Goal: Task Accomplishment & Management: Manage account settings

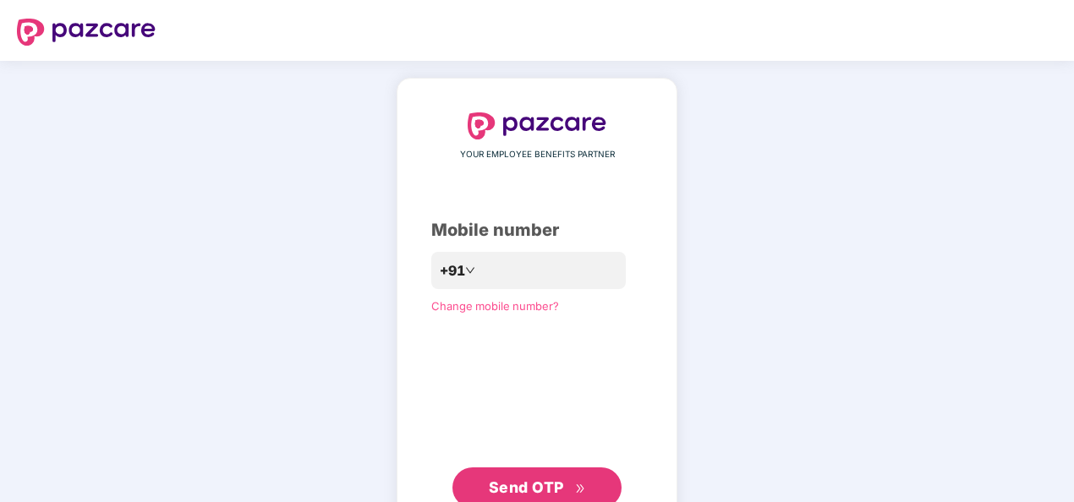
click at [541, 477] on span "Send OTP" at bounding box center [537, 488] width 97 height 24
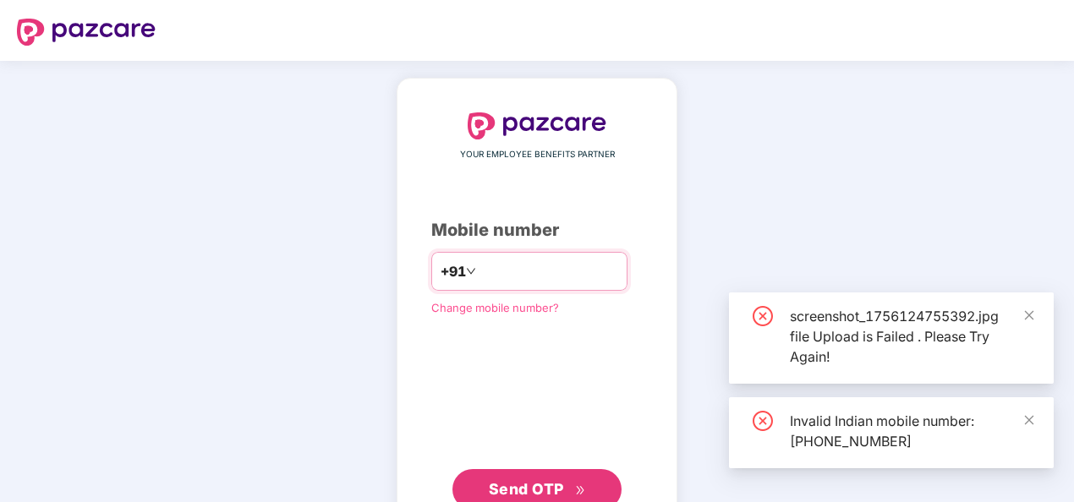
click at [479, 271] on input "**********" at bounding box center [548, 271] width 139 height 27
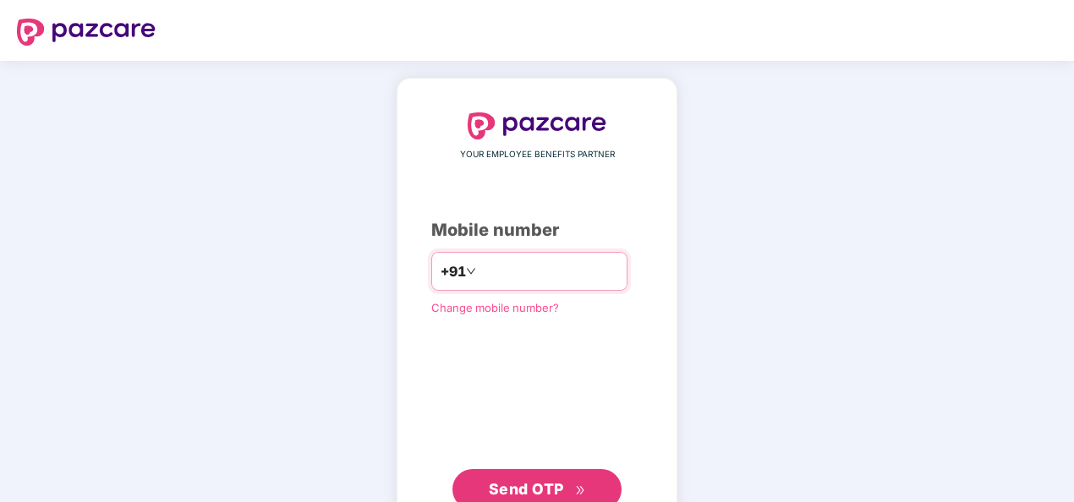
type input "**********"
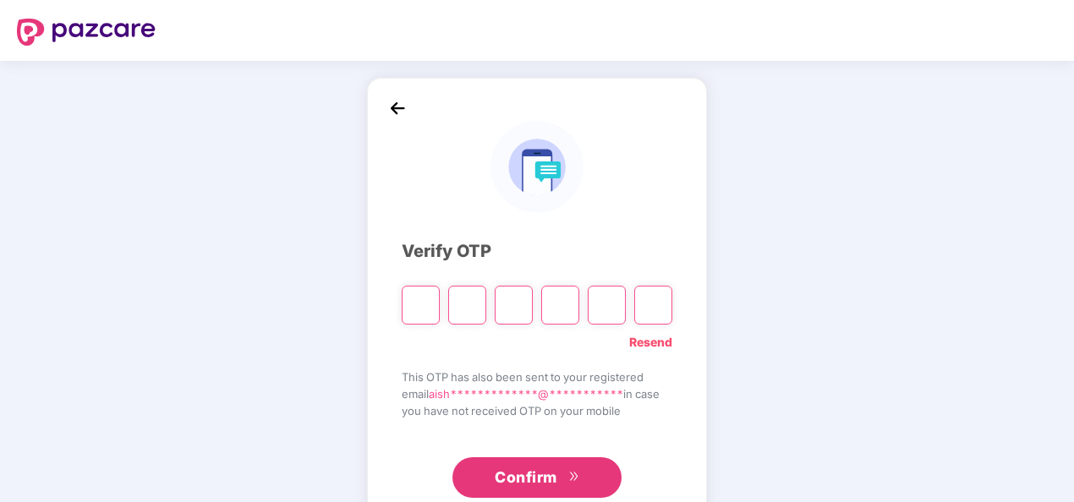
type input "*"
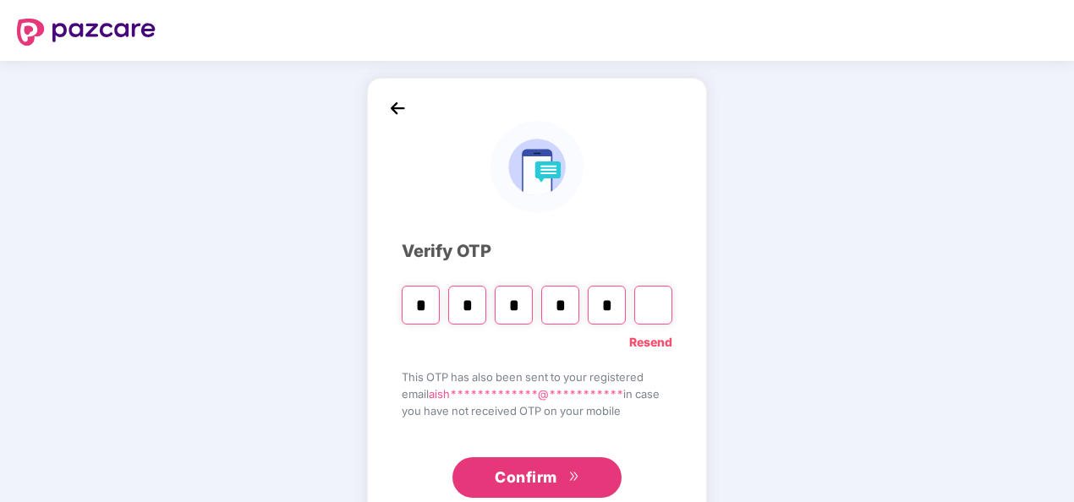
type input "*"
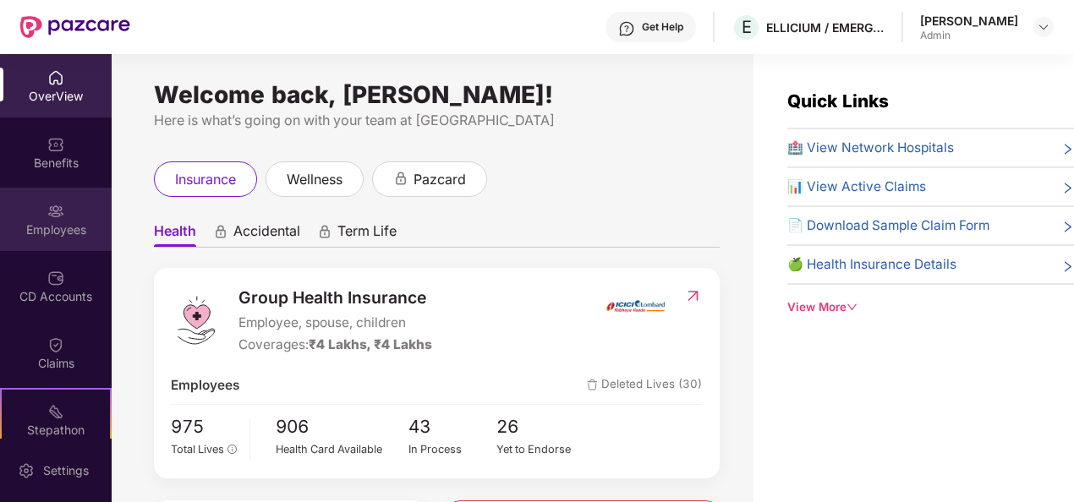
click at [68, 203] on div "Employees" at bounding box center [56, 219] width 112 height 63
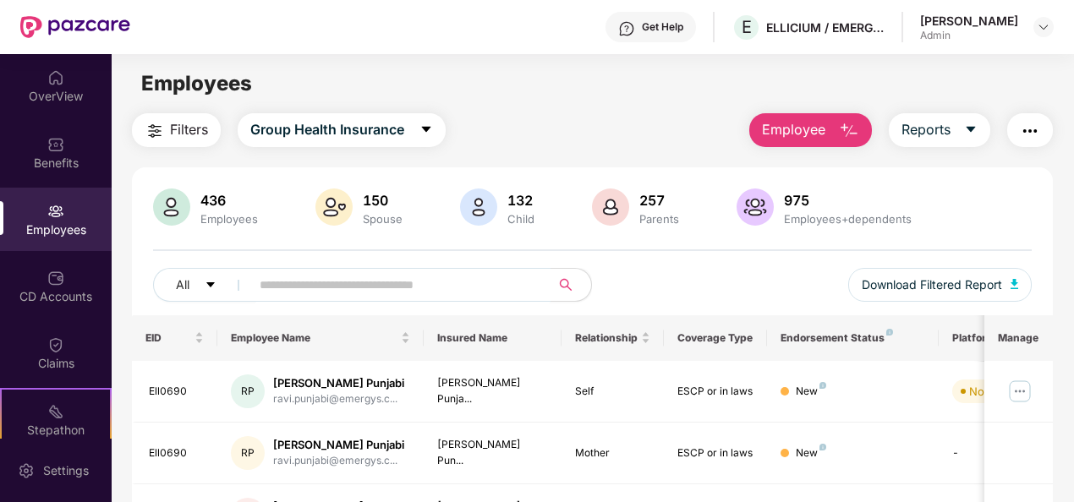
click at [333, 286] on input "text" at bounding box center [394, 284] width 268 height 25
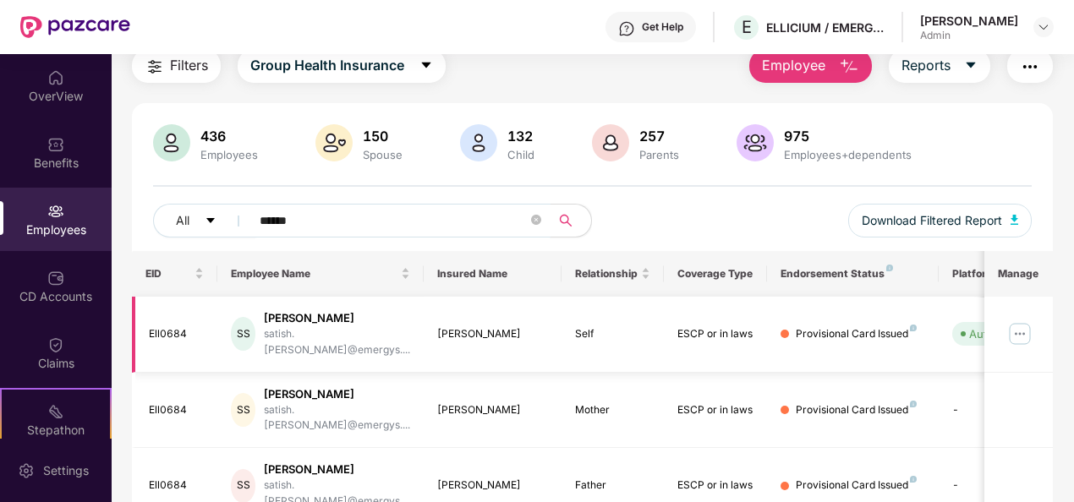
scroll to position [169, 0]
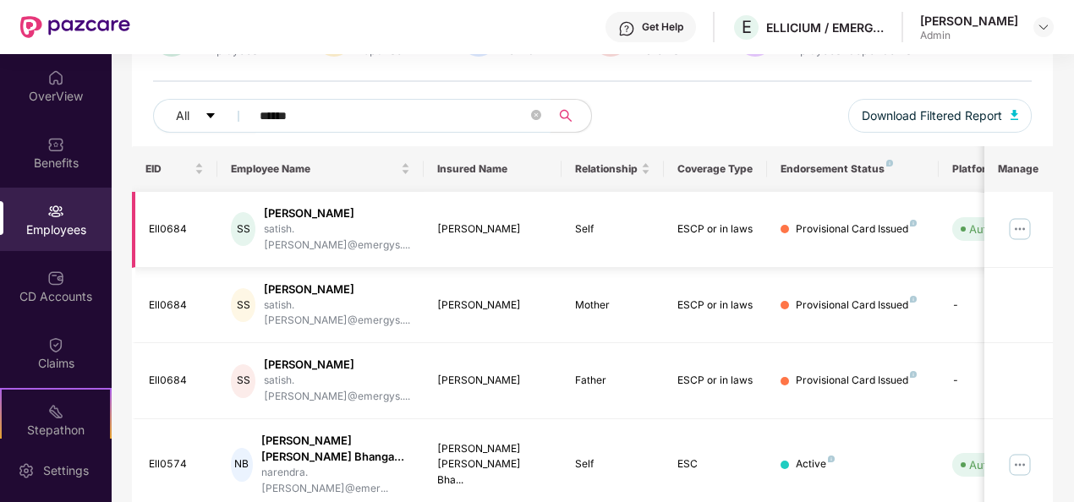
type input "******"
click at [1030, 218] on img at bounding box center [1019, 229] width 27 height 27
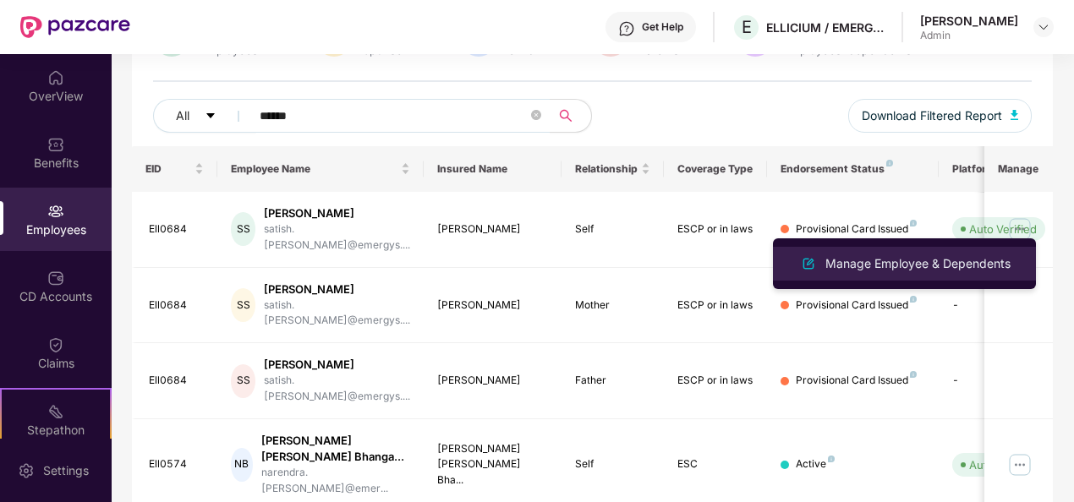
click at [983, 257] on div "Manage Employee & Dependents" at bounding box center [918, 264] width 192 height 19
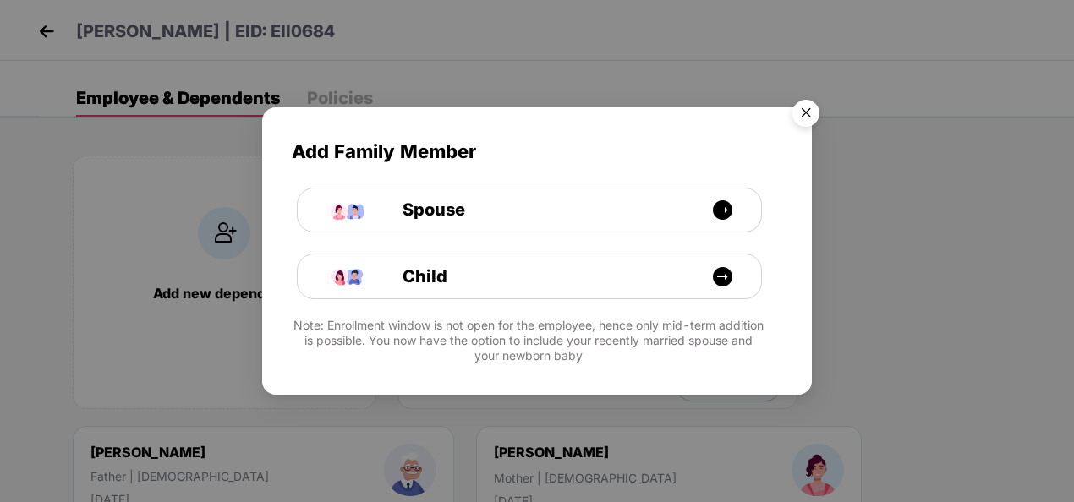
click at [808, 114] on img "Close" at bounding box center [805, 115] width 47 height 47
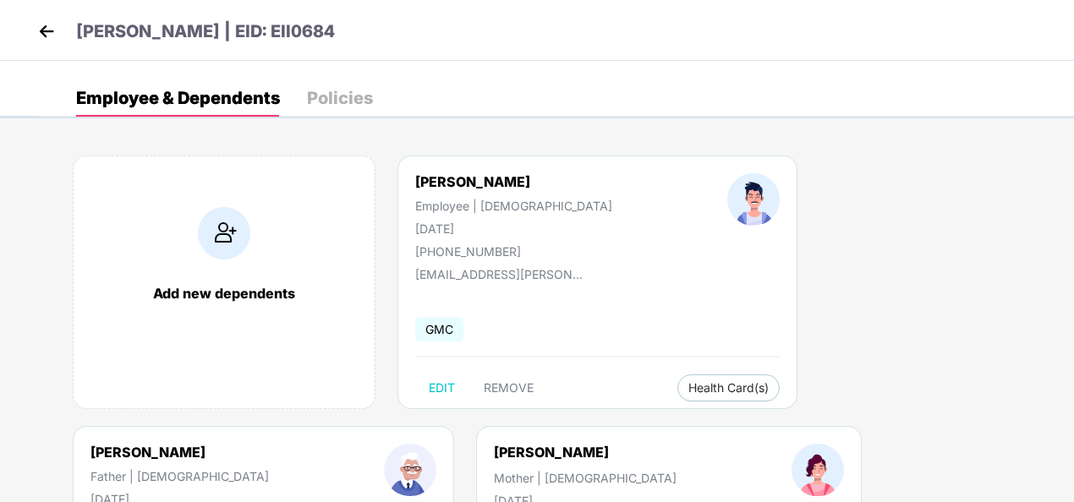
scroll to position [220, 0]
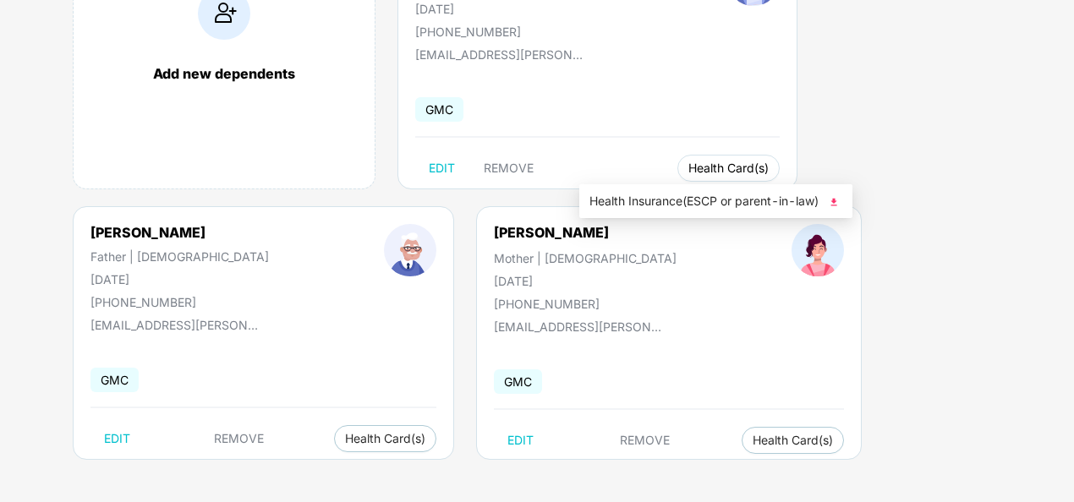
click at [688, 164] on span "Health Card(s)" at bounding box center [728, 168] width 80 height 8
click at [836, 209] on img at bounding box center [833, 202] width 17 height 17
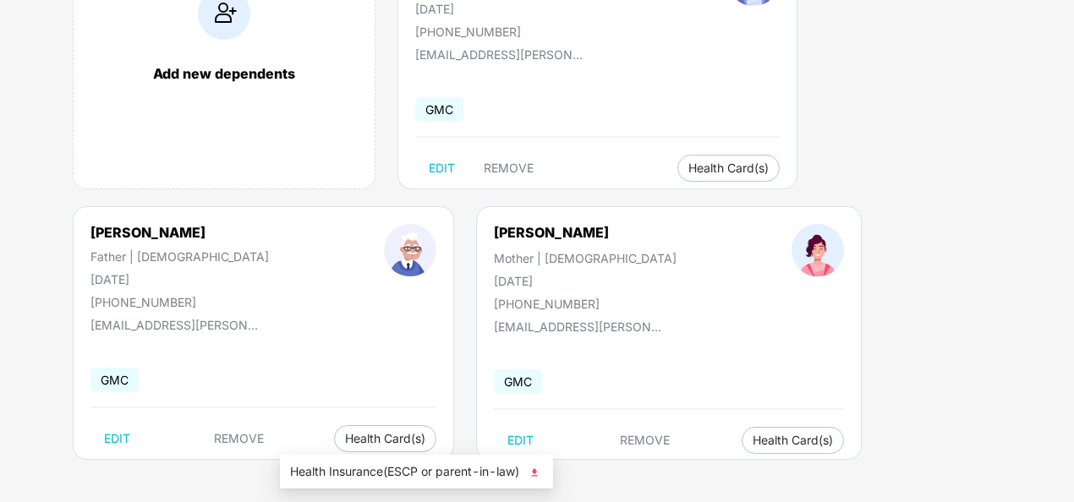
click at [534, 469] on img at bounding box center [534, 472] width 17 height 17
click at [753, 436] on span "Health Card(s)" at bounding box center [793, 440] width 80 height 8
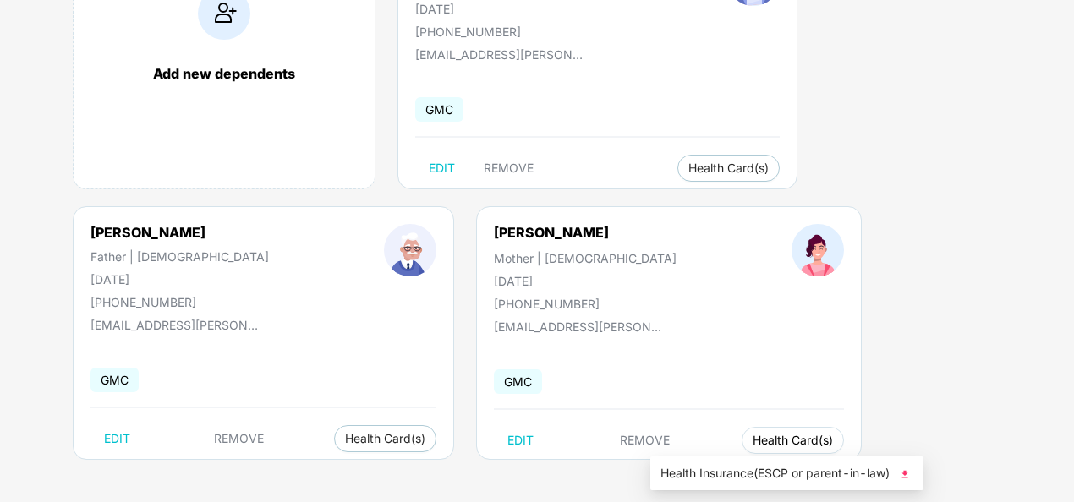
click at [753, 441] on span "Health Card(s)" at bounding box center [793, 440] width 80 height 8
click at [905, 474] on img at bounding box center [904, 474] width 17 height 17
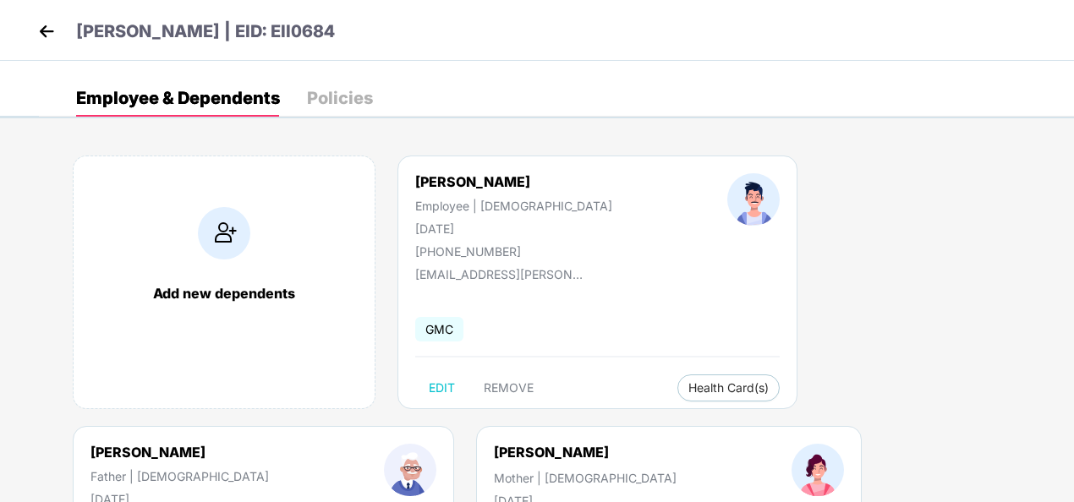
click at [47, 27] on img at bounding box center [46, 31] width 25 height 25
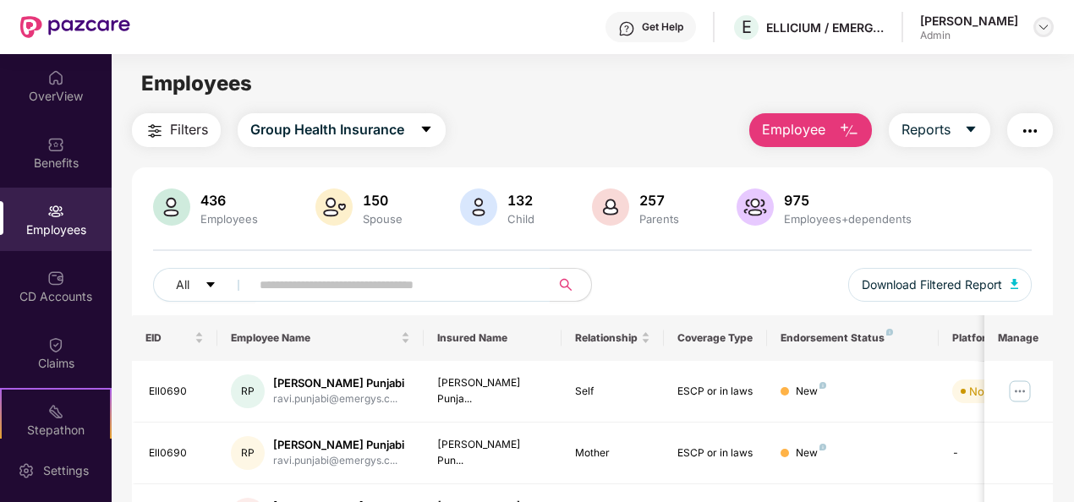
click at [1046, 31] on img at bounding box center [1044, 27] width 14 height 14
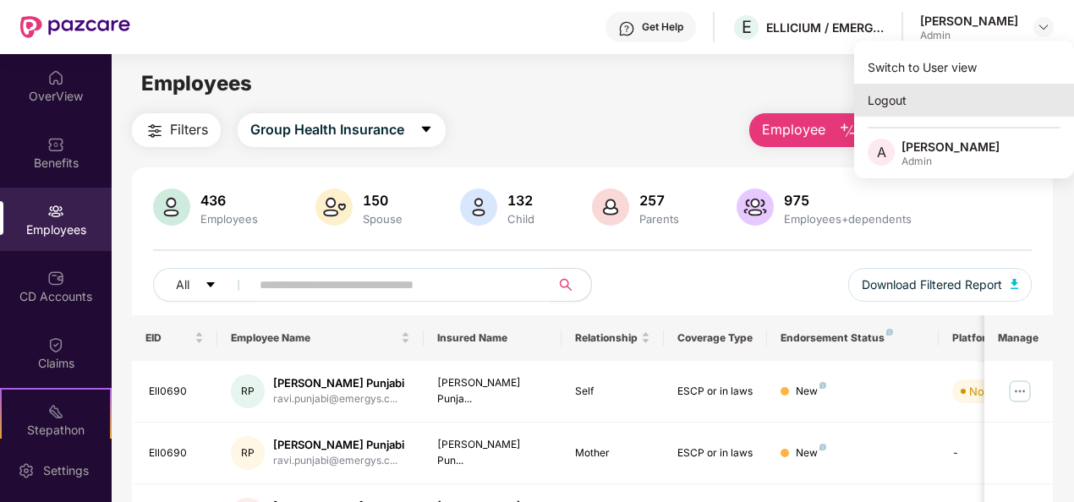
click at [924, 100] on div "Logout" at bounding box center [964, 100] width 220 height 33
